Goal: Find specific page/section: Find specific page/section

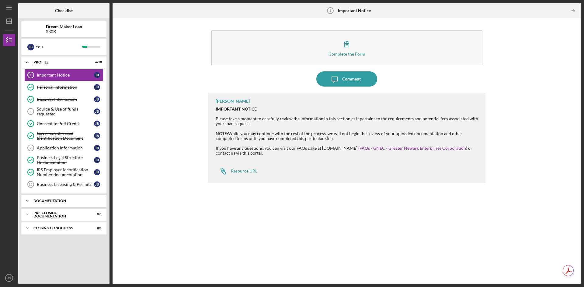
click at [63, 201] on div "Documentation" at bounding box center [65, 201] width 65 height 4
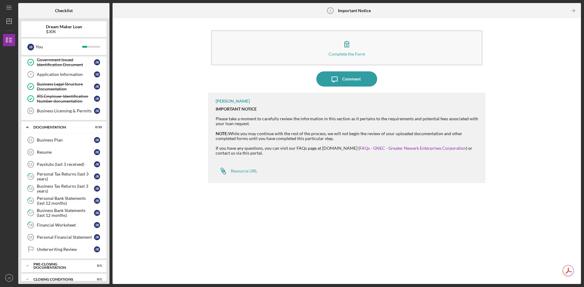
scroll to position [81, 0]
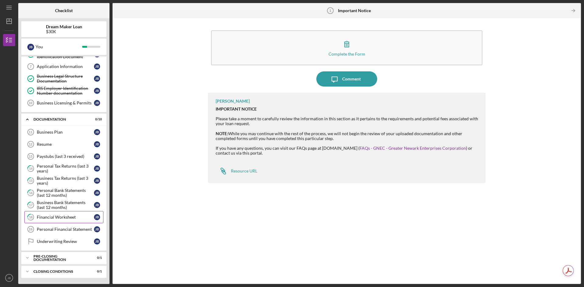
click at [63, 216] on div "Financial Worksheet" at bounding box center [65, 217] width 57 height 5
